Goal: Information Seeking & Learning: Learn about a topic

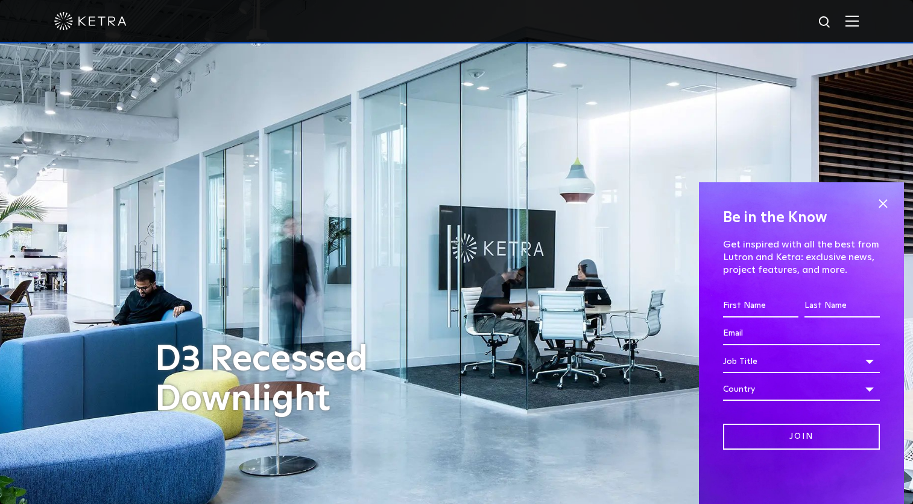
click at [879, 200] on span at bounding box center [883, 203] width 18 height 18
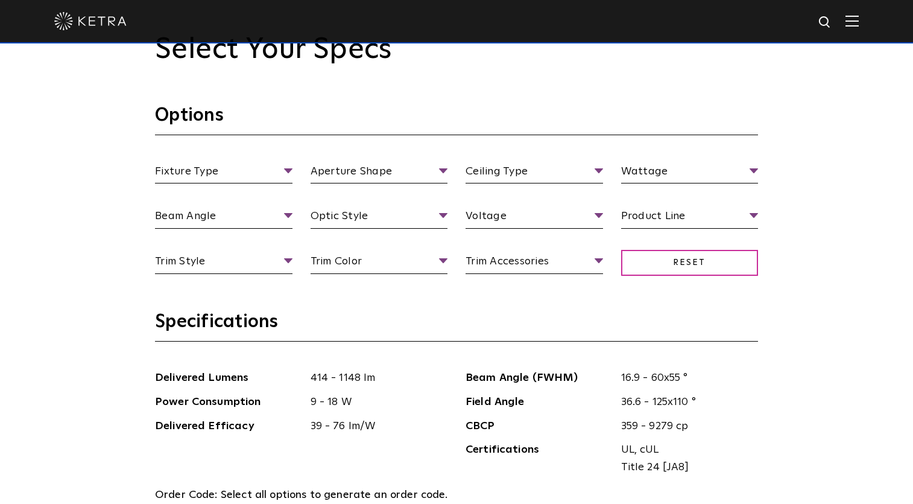
scroll to position [1136, 0]
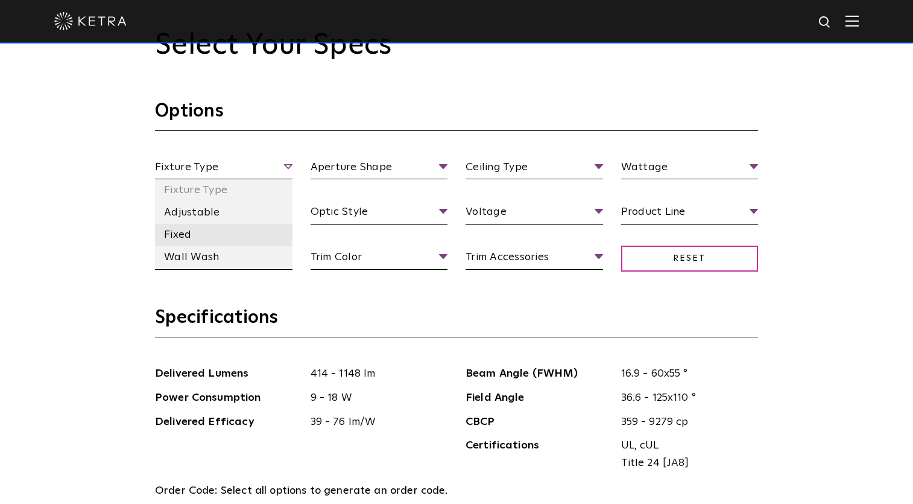
click at [206, 242] on li "Fixed" at bounding box center [224, 235] width 138 height 22
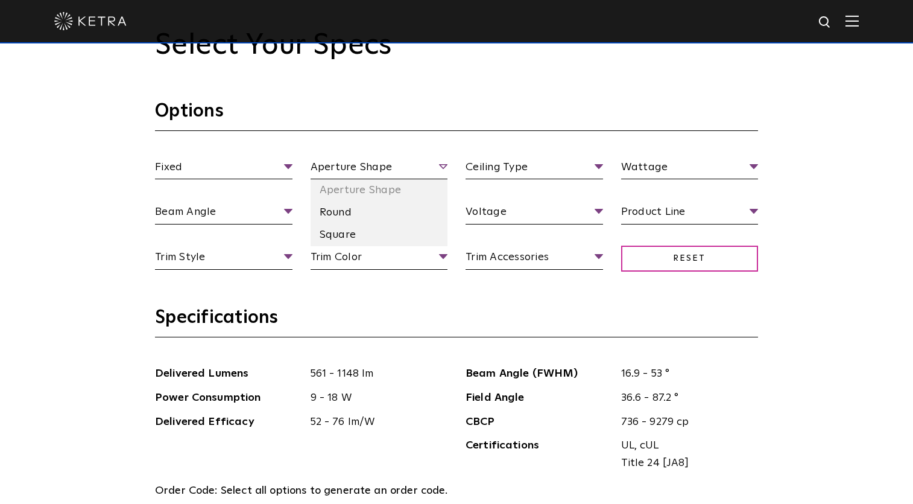
click at [374, 170] on span "Aperture Shape" at bounding box center [380, 169] width 138 height 21
click at [361, 218] on li "Round" at bounding box center [380, 212] width 138 height 22
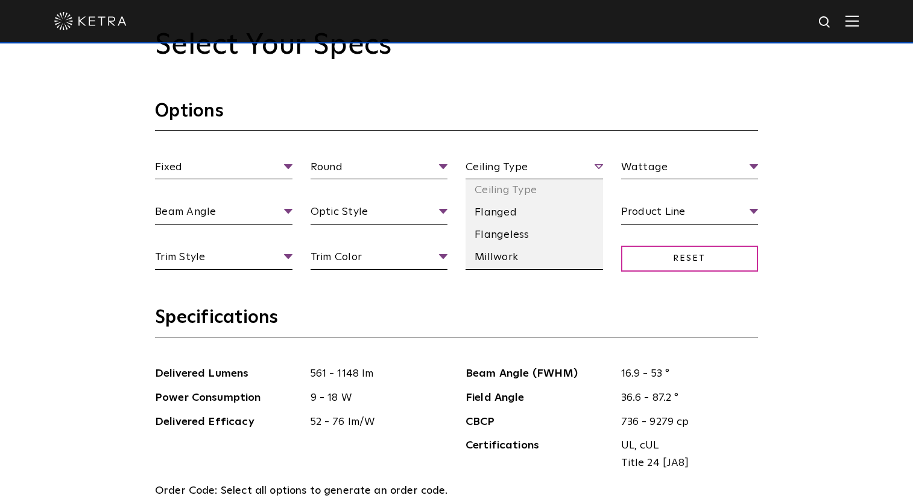
click at [496, 179] on span "Ceiling Type" at bounding box center [535, 169] width 138 height 21
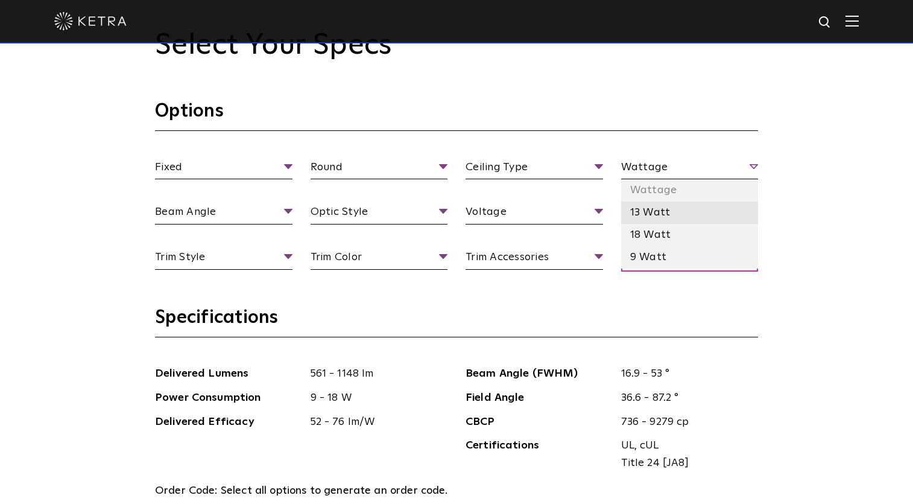
click at [651, 214] on li "13 Watt" at bounding box center [690, 212] width 138 height 22
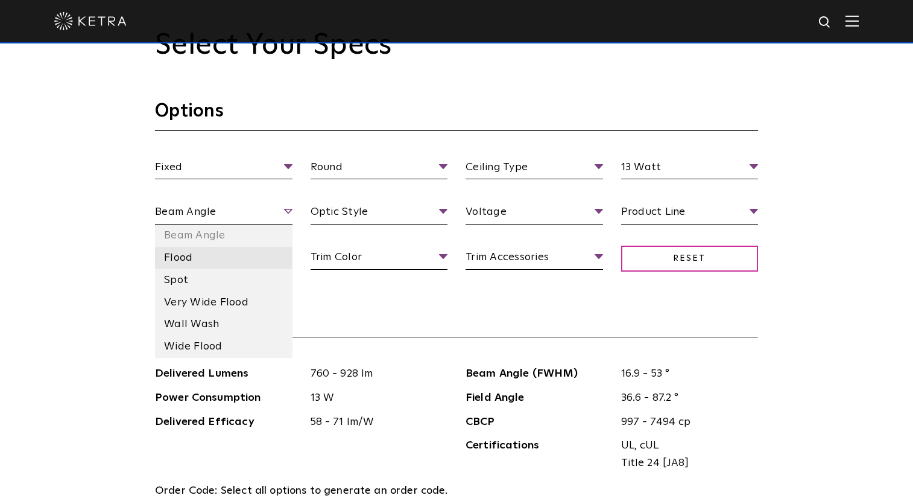
click at [212, 252] on li "Flood" at bounding box center [224, 258] width 138 height 22
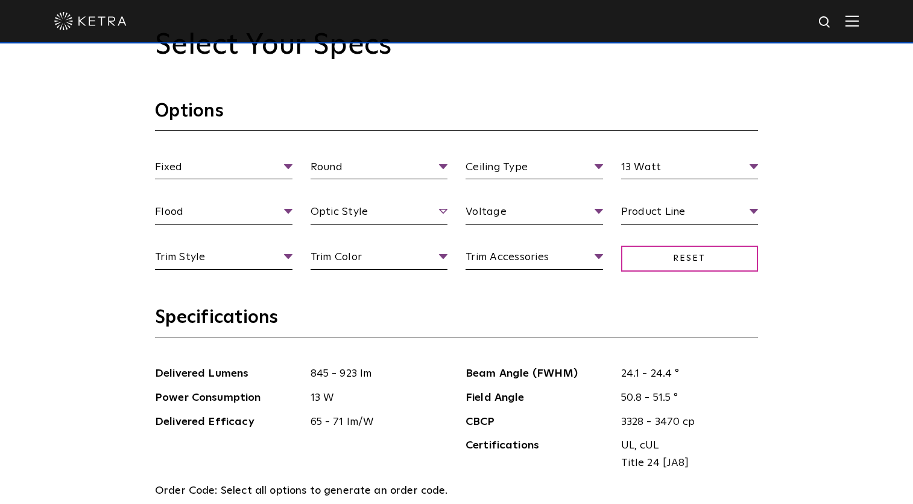
drag, startPoint x: 373, startPoint y: 227, endPoint x: 388, endPoint y: 214, distance: 20.1
click at [388, 214] on div "Fixed Fixture Type Adjustable Fixed Wall Wash Round Aperture [GEOGRAPHIC_DATA] …" at bounding box center [456, 226] width 621 height 135
click at [388, 214] on span "Optic Style" at bounding box center [380, 213] width 138 height 21
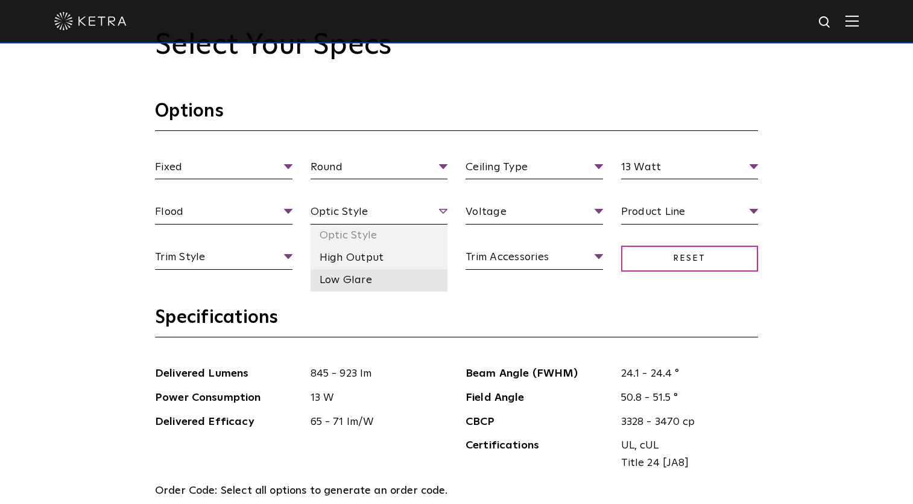
click at [385, 276] on li "Low Glare" at bounding box center [380, 280] width 138 height 22
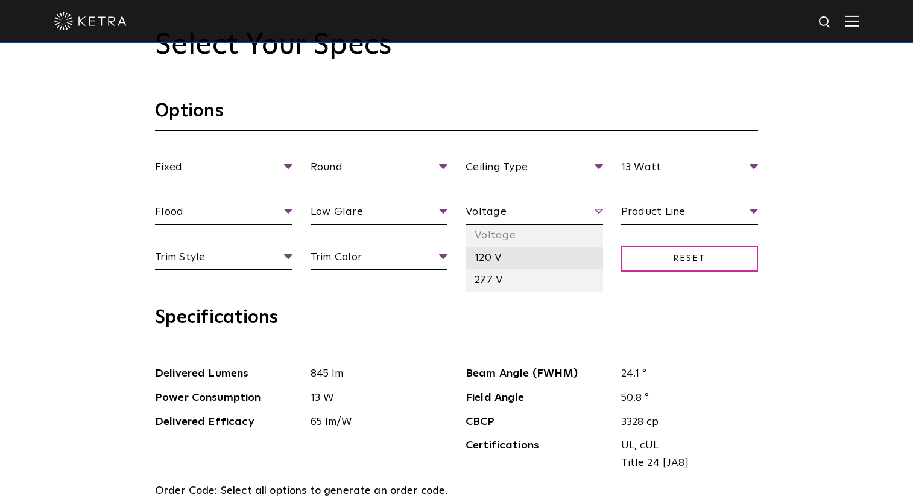
click at [530, 255] on li "120 V" at bounding box center [535, 258] width 138 height 22
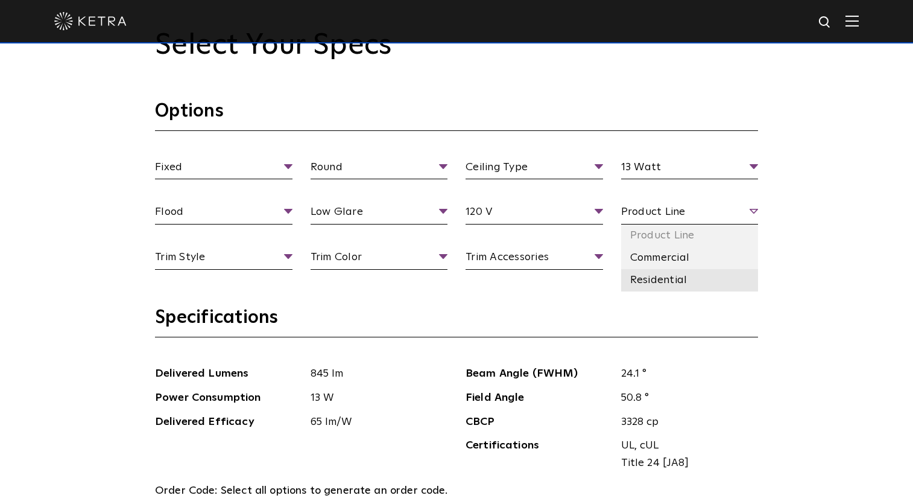
click at [659, 275] on li "Residential" at bounding box center [690, 280] width 138 height 22
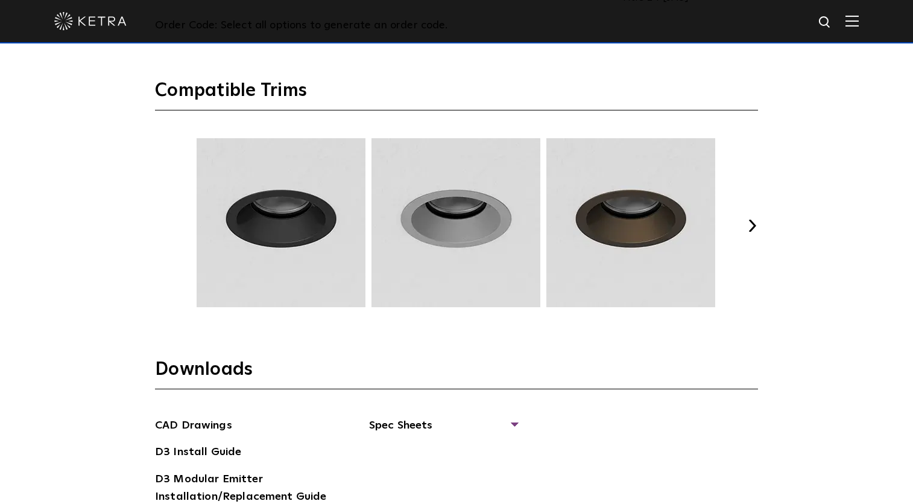
scroll to position [1601, 0]
drag, startPoint x: 749, startPoint y: 242, endPoint x: 753, endPoint y: 225, distance: 18.0
click at [753, 225] on div "Previous Next" at bounding box center [456, 225] width 603 height 175
click at [753, 225] on button "Next" at bounding box center [752, 225] width 12 height 12
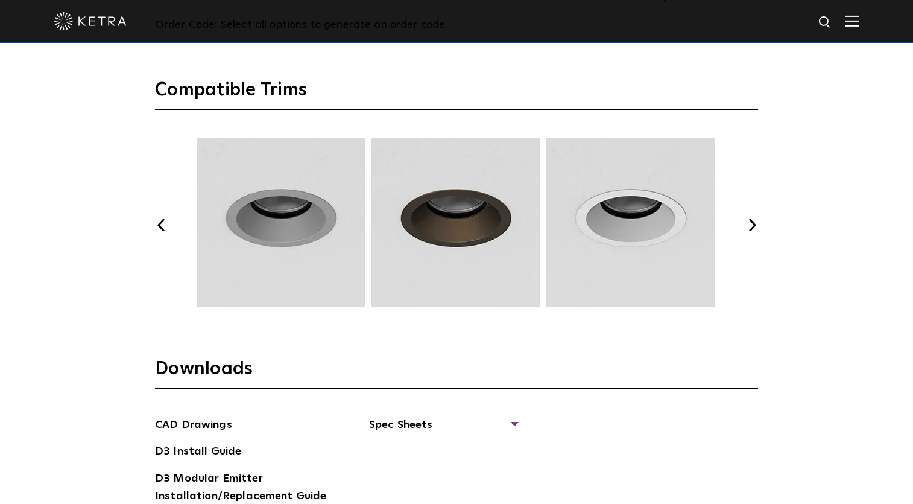
click at [753, 225] on button "Next" at bounding box center [752, 225] width 12 height 12
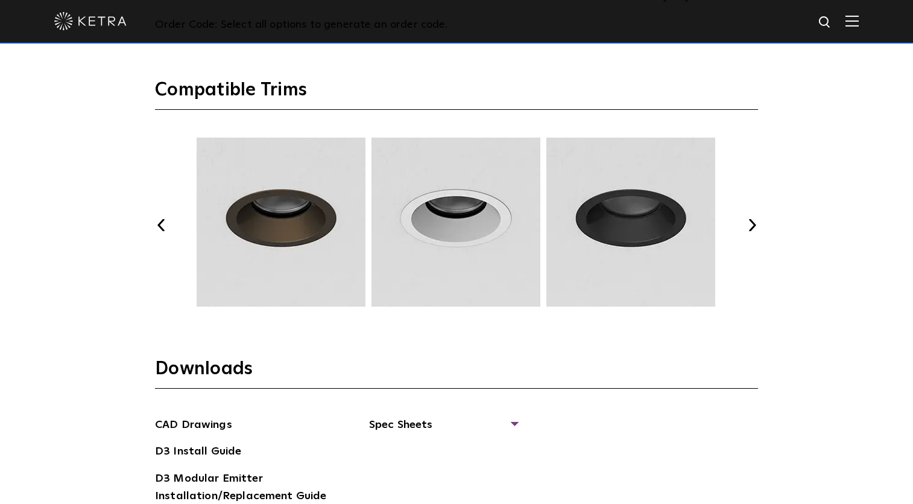
click at [753, 225] on button "Next" at bounding box center [752, 225] width 12 height 12
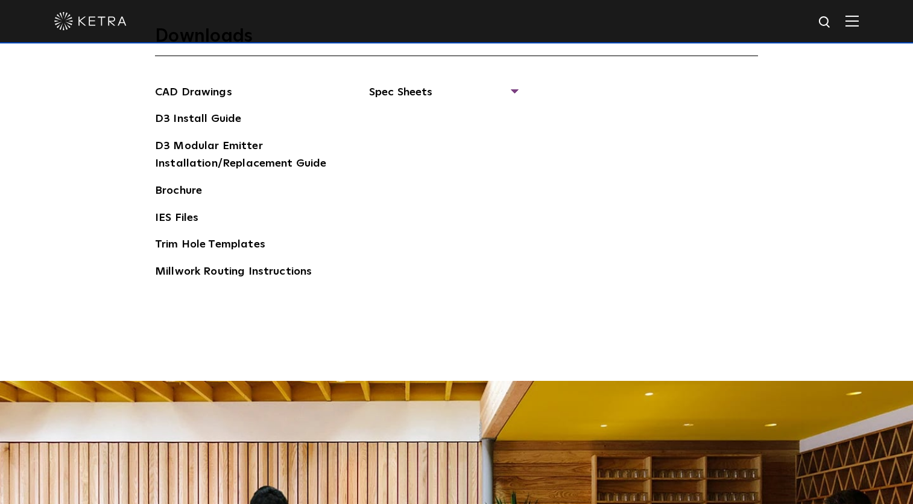
scroll to position [1813, 0]
